Goal: Task Accomplishment & Management: Use online tool/utility

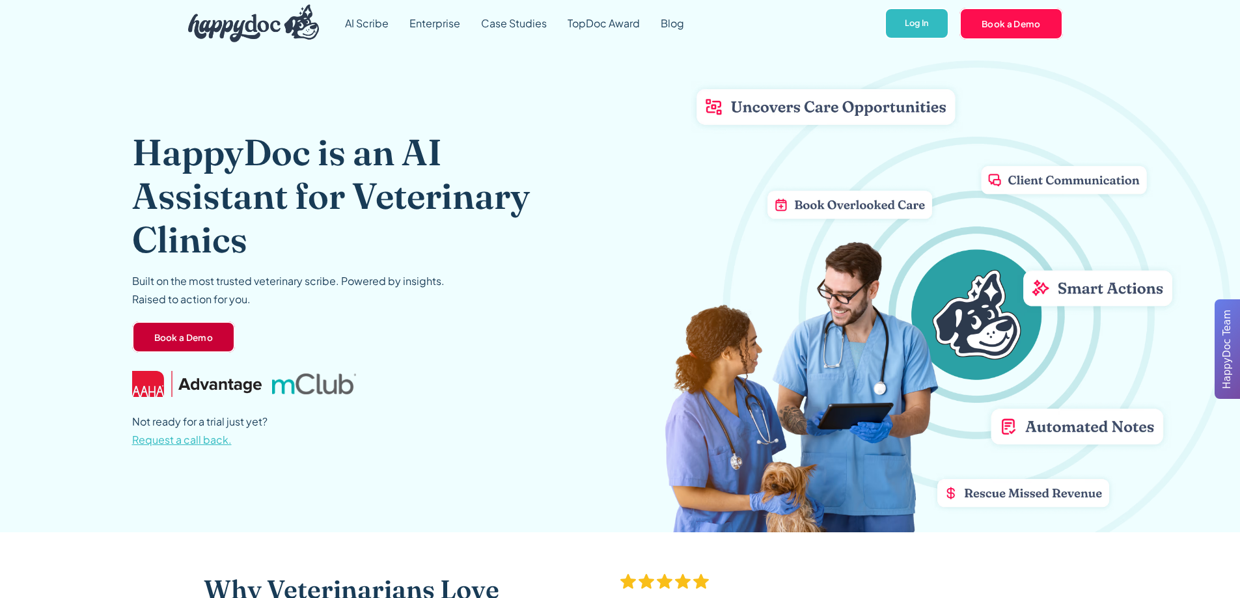
click at [215, 347] on link "Book a Demo" at bounding box center [183, 336] width 103 height 31
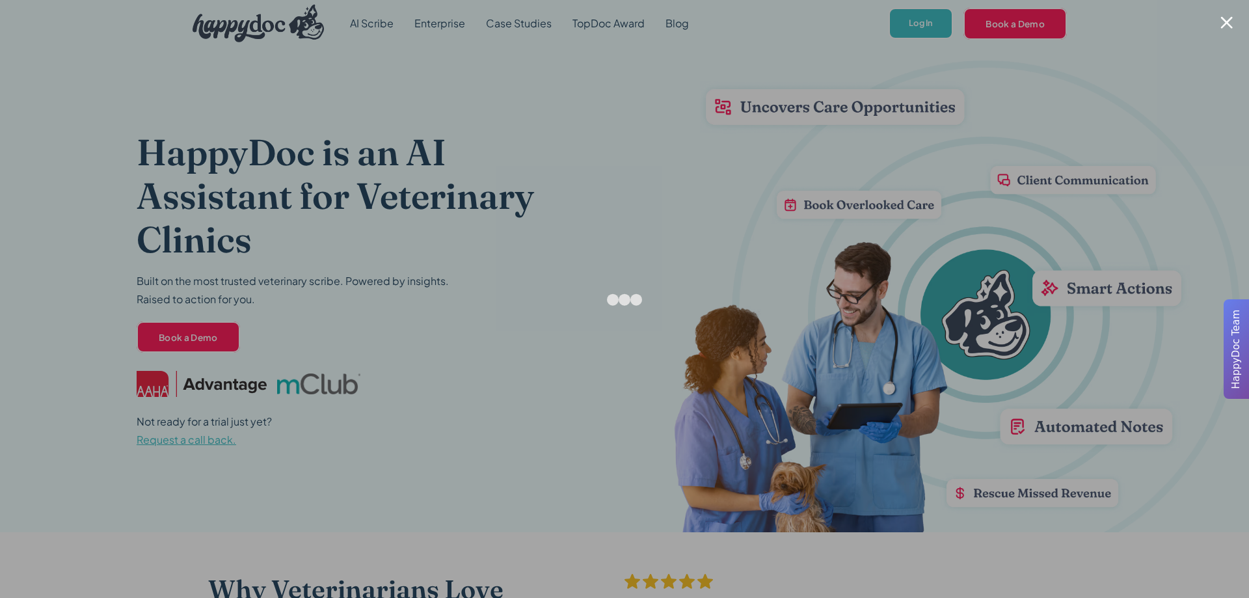
click at [1020, 85] on div at bounding box center [624, 299] width 1249 height 598
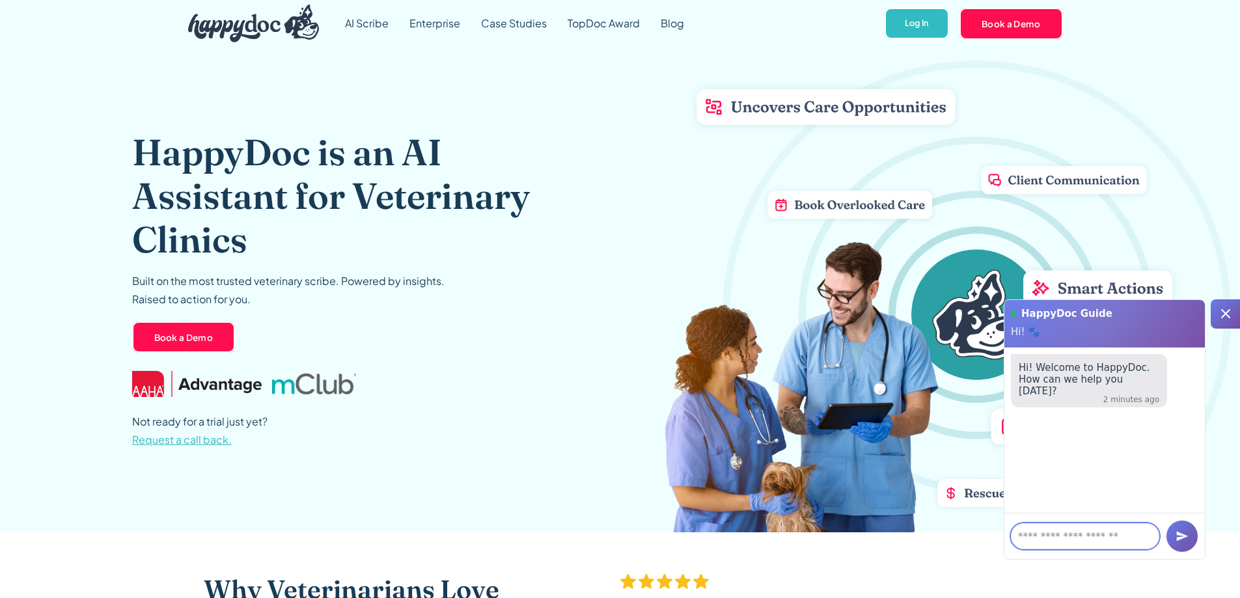
click at [1063, 542] on textarea at bounding box center [1085, 536] width 148 height 26
type textarea "**********"
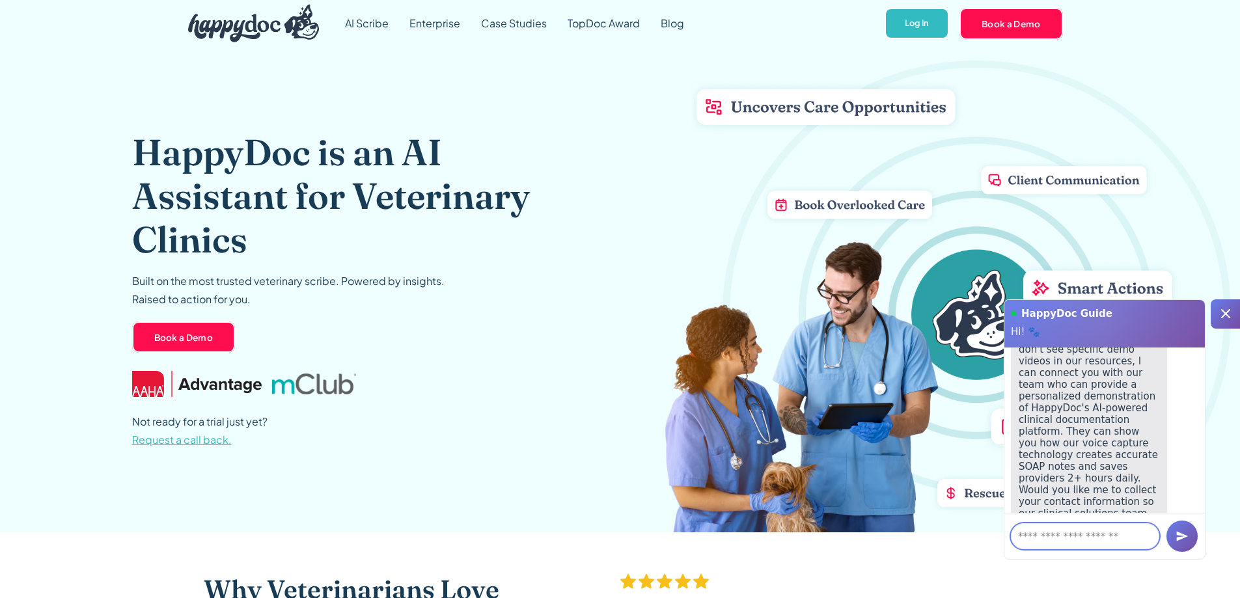
scroll to position [215, 0]
click at [1217, 324] on div at bounding box center [1224, 313] width 29 height 29
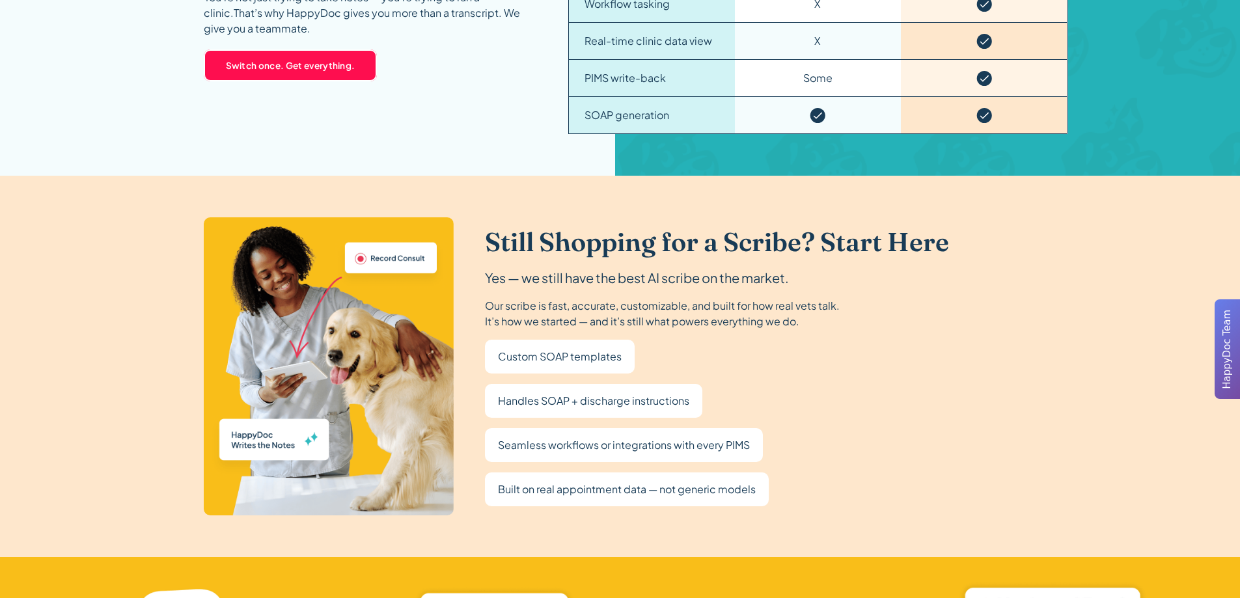
scroll to position [2147, 0]
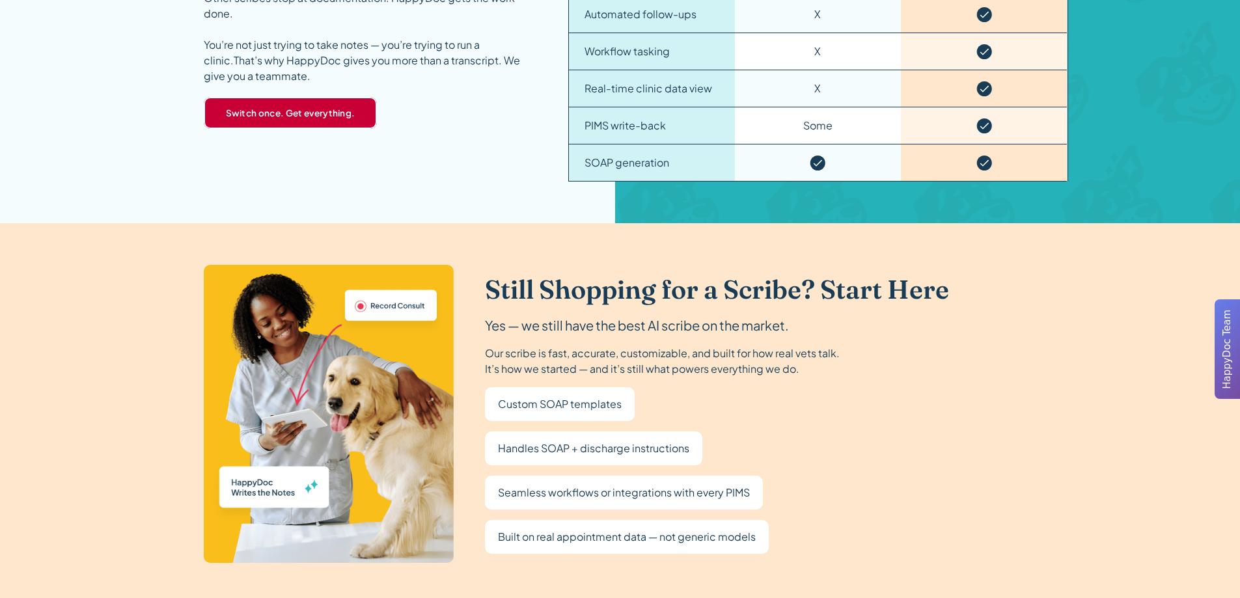
click at [221, 107] on link "Switch once. Get everything." at bounding box center [291, 112] width 174 height 31
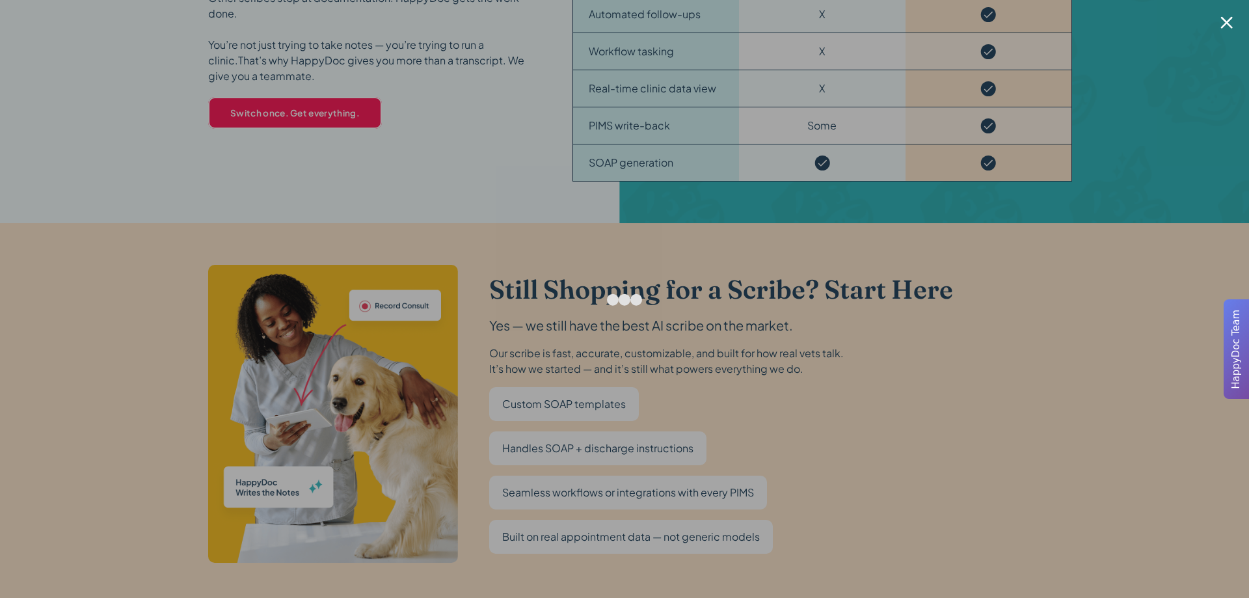
click at [987, 223] on div at bounding box center [624, 299] width 1249 height 598
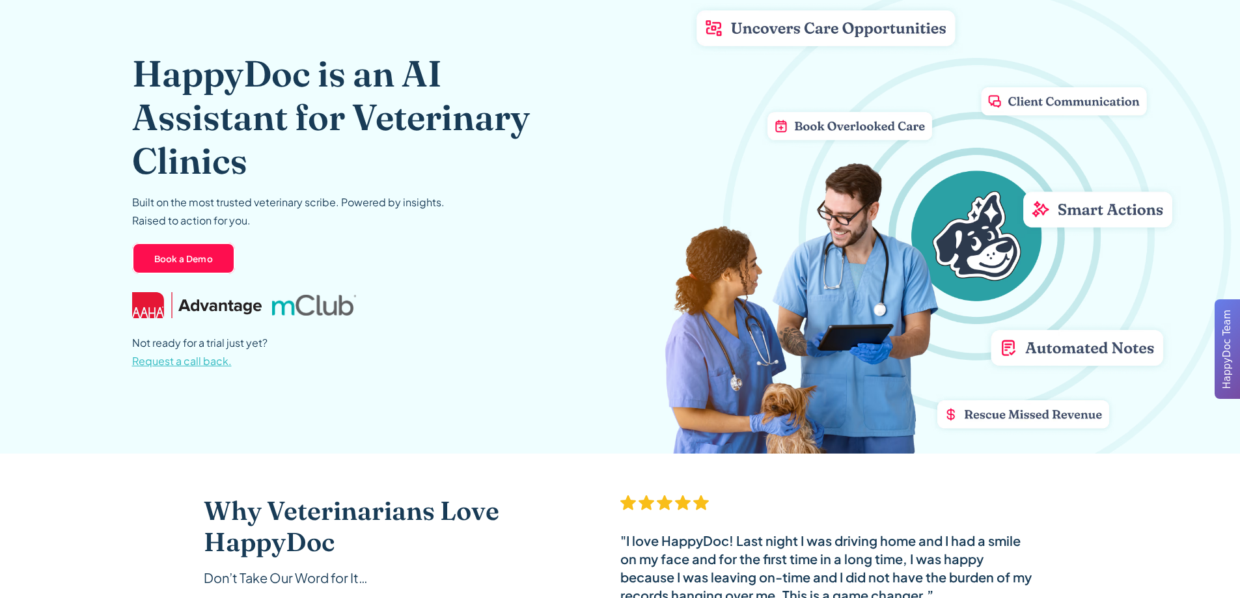
scroll to position [0, 0]
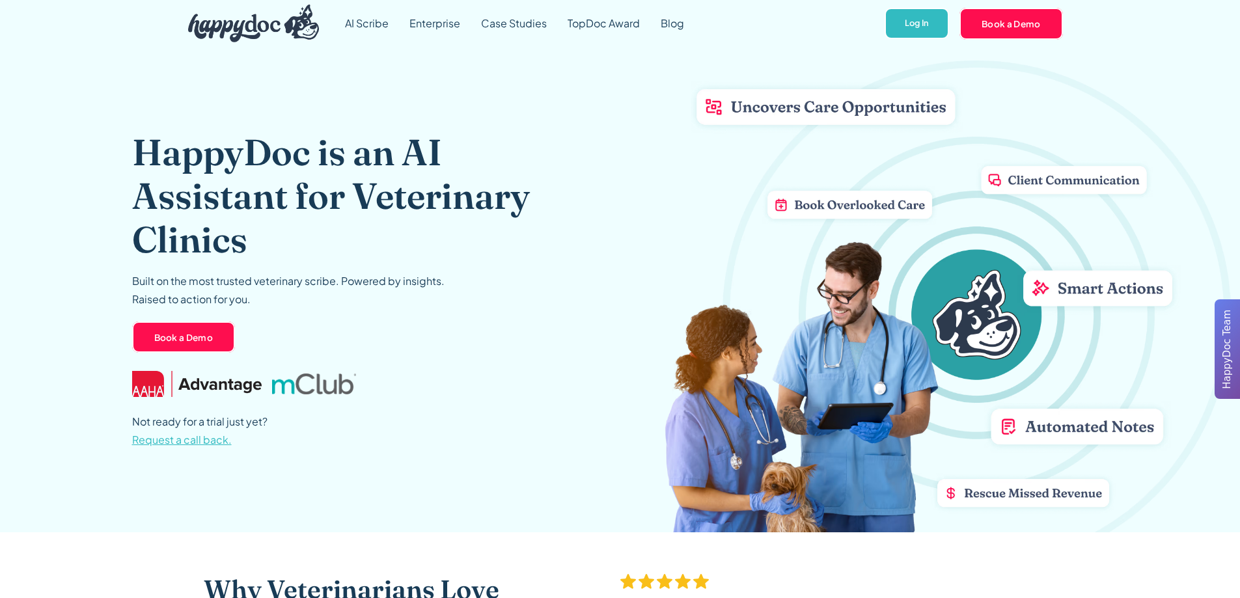
click at [1236, 372] on div "HappyDoc Team" at bounding box center [1226, 349] width 25 height 100
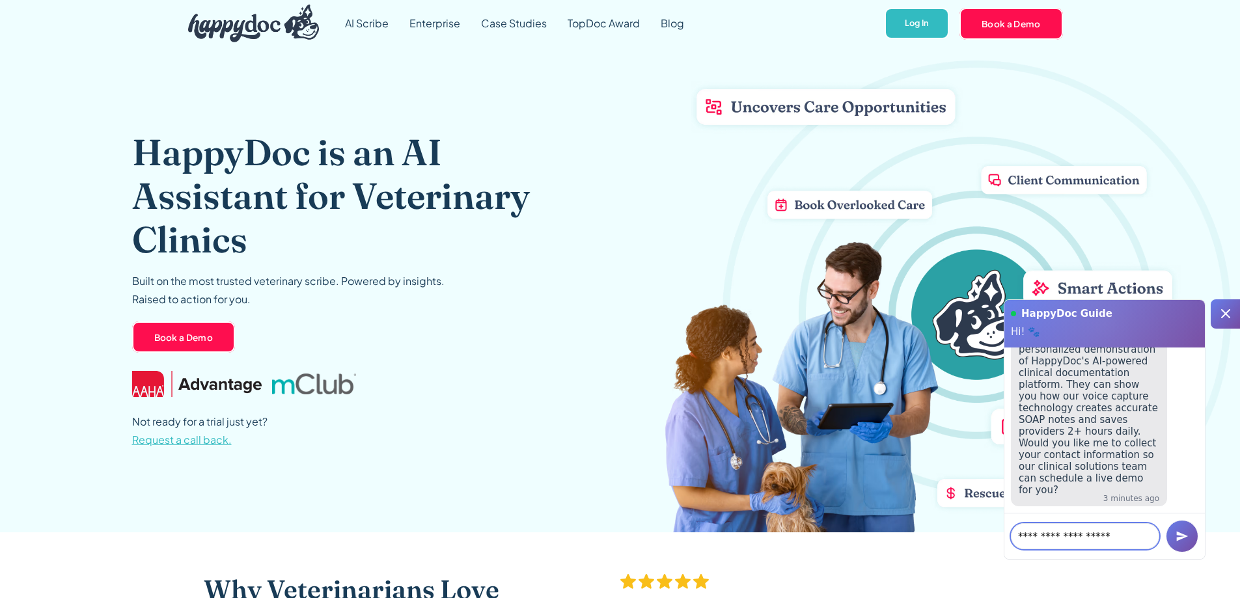
type textarea "**********"
click at [1088, 467] on link "[DOMAIN_NAME]" at bounding box center [1068, 467] width 81 height 12
